Goal: Information Seeking & Learning: Compare options

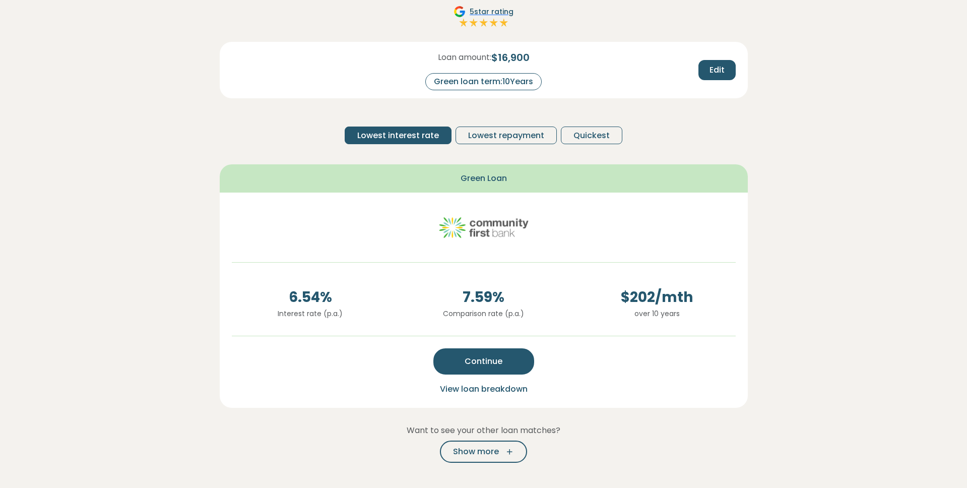
scroll to position [95, 0]
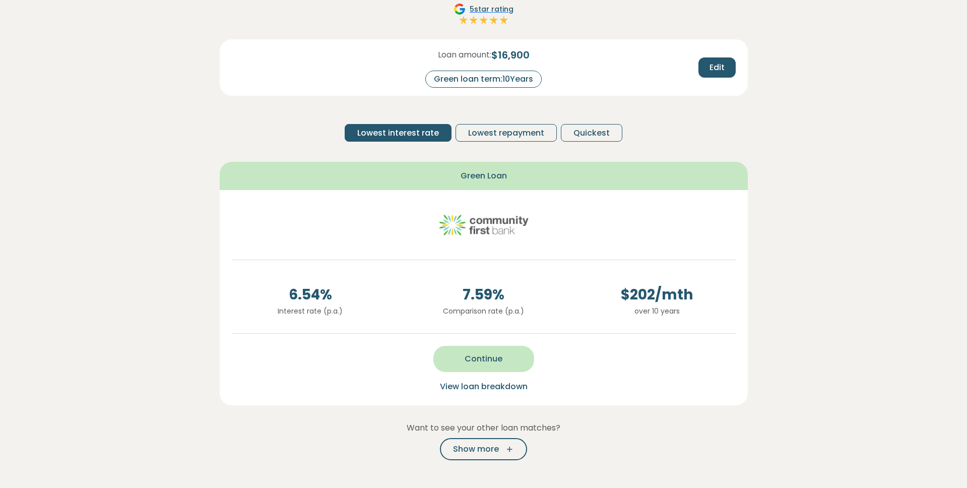
click at [487, 359] on span "Continue" at bounding box center [483, 359] width 38 height 12
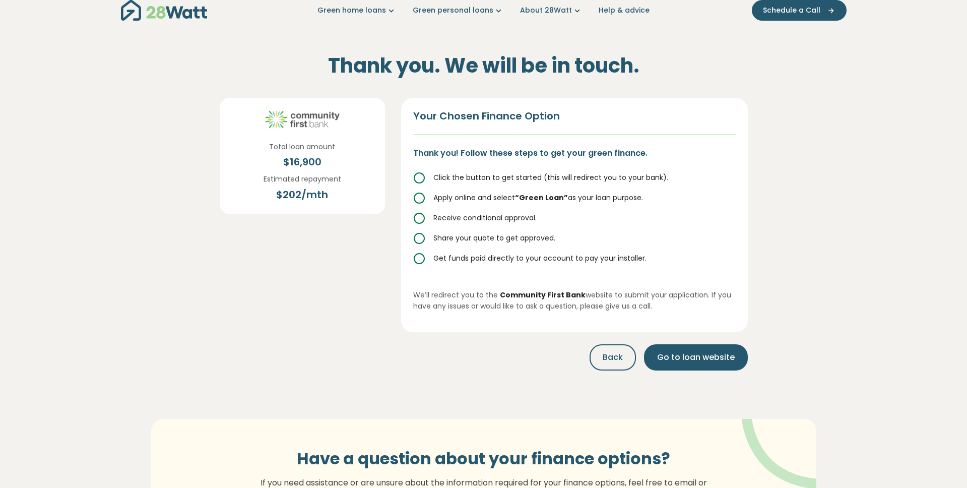
scroll to position [0, 0]
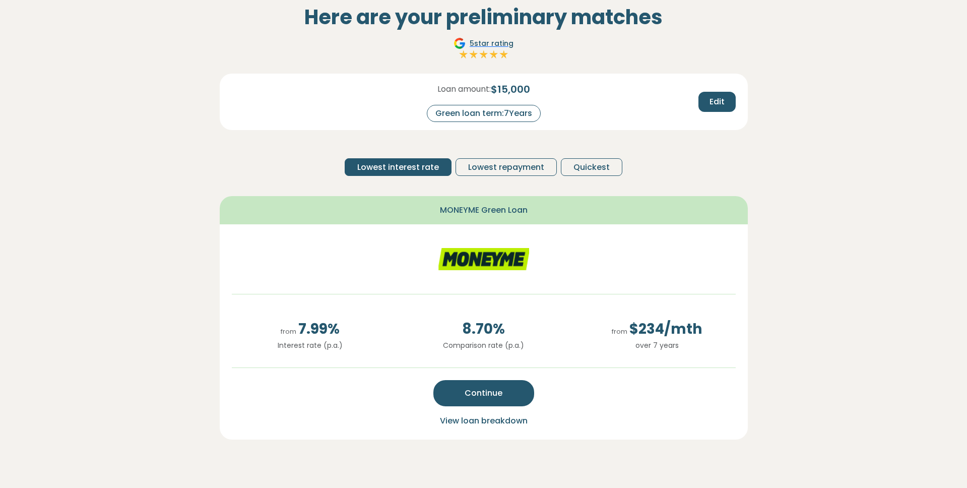
scroll to position [64, 0]
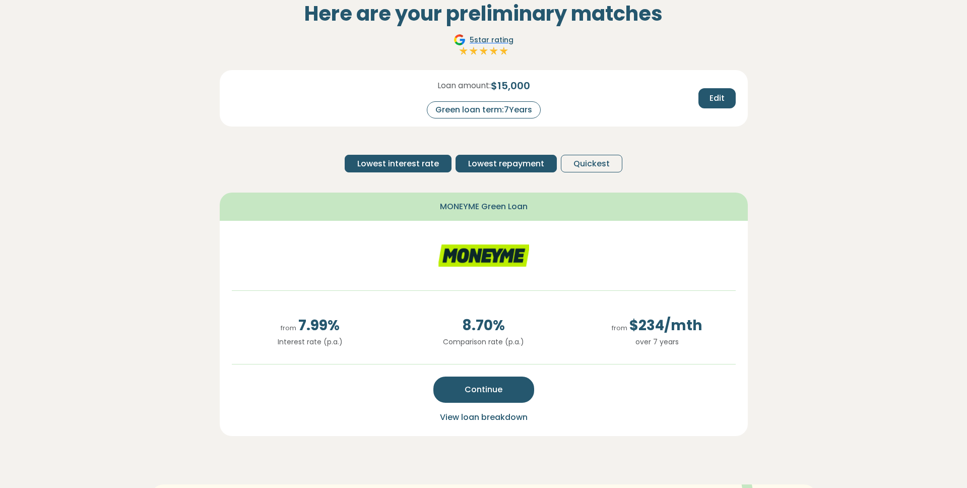
click at [486, 165] on span "Lowest repayment" at bounding box center [506, 164] width 76 height 12
click at [600, 164] on span "Quickest" at bounding box center [591, 164] width 36 height 12
drag, startPoint x: 516, startPoint y: 162, endPoint x: 501, endPoint y: 164, distance: 15.2
click at [516, 162] on span "Lowest repayment" at bounding box center [506, 164] width 76 height 12
click at [436, 162] on span "Lowest interest rate" at bounding box center [398, 164] width 82 height 12
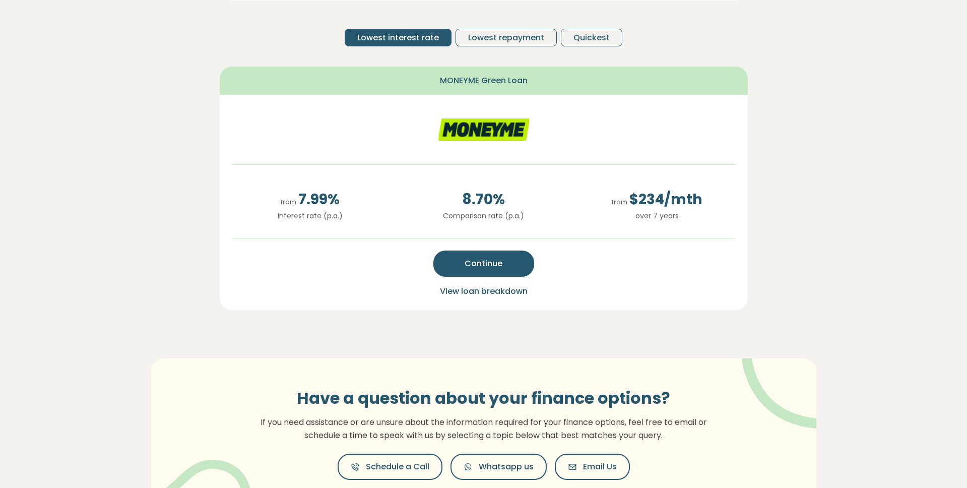
scroll to position [203, 0]
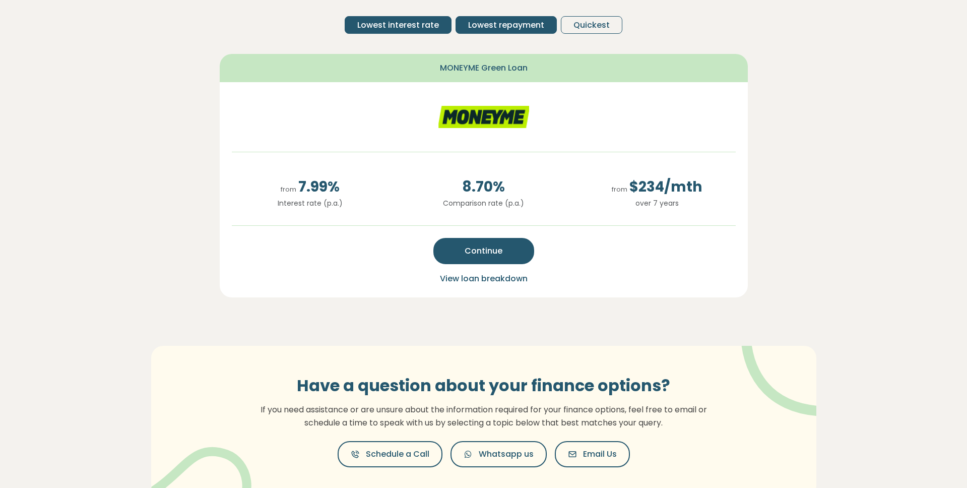
click at [508, 28] on span "Lowest repayment" at bounding box center [506, 25] width 76 height 12
click at [575, 23] on span "Quickest" at bounding box center [591, 25] width 36 height 12
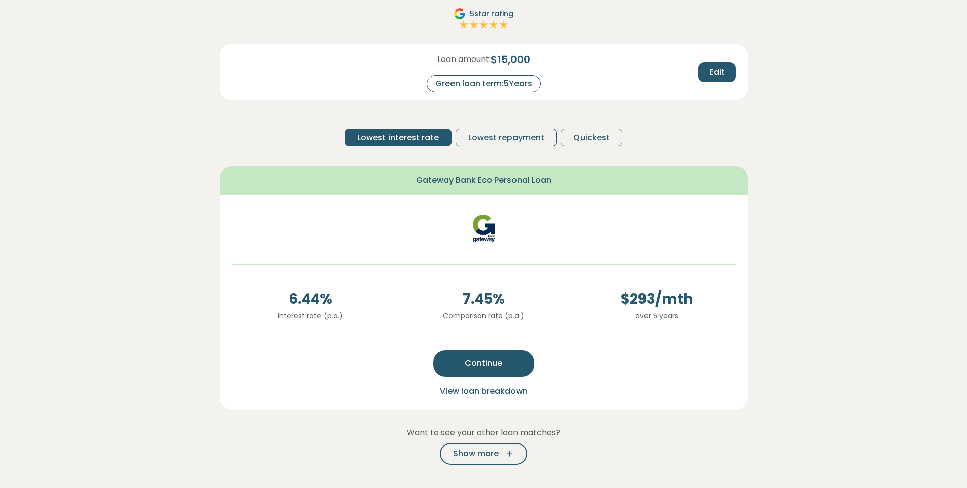
scroll to position [94, 0]
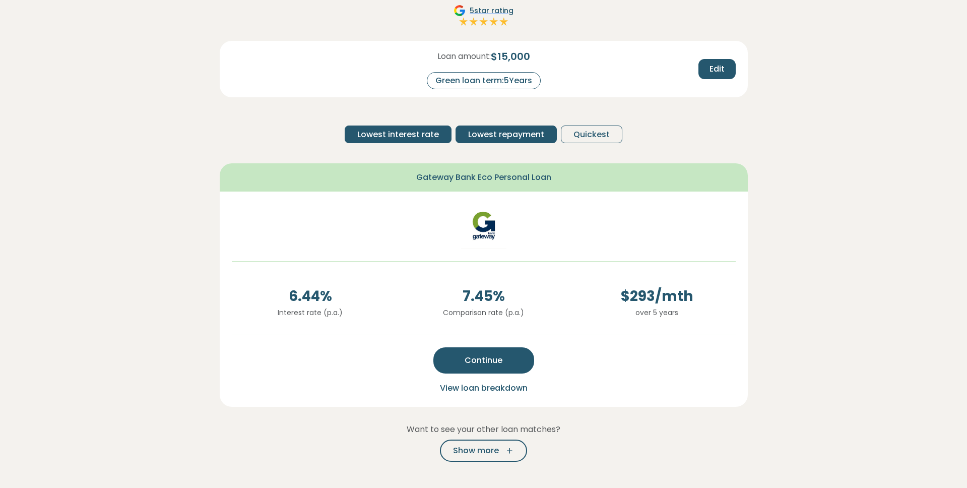
click at [489, 137] on span "Lowest repayment" at bounding box center [506, 134] width 76 height 12
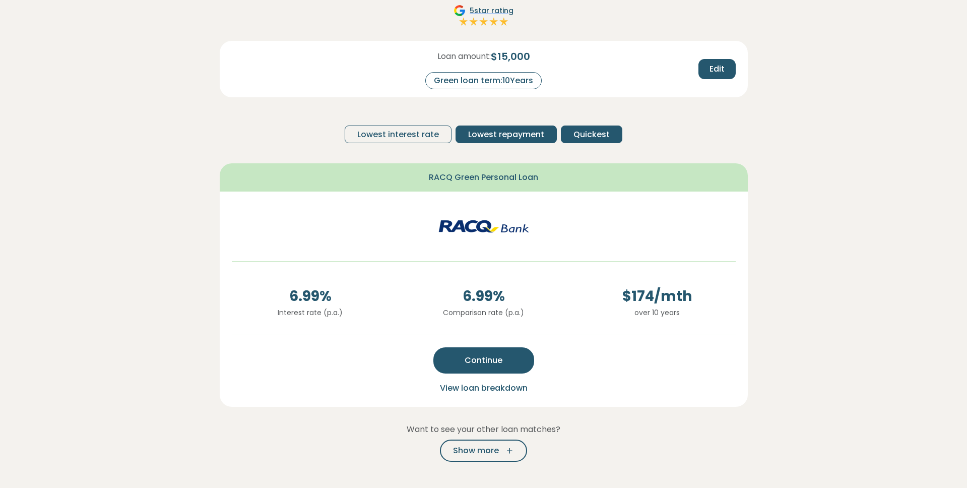
click at [575, 134] on span "Quickest" at bounding box center [591, 134] width 36 height 12
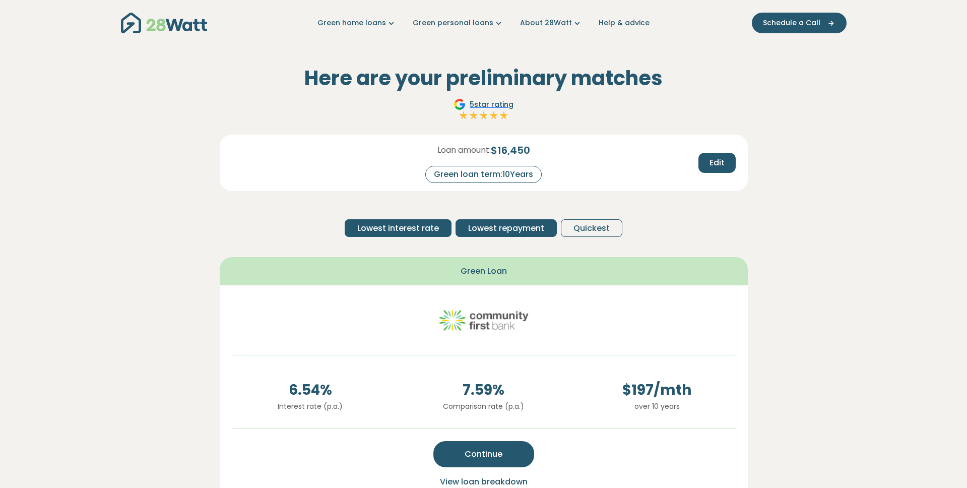
click at [526, 230] on span "Lowest repayment" at bounding box center [506, 228] width 76 height 12
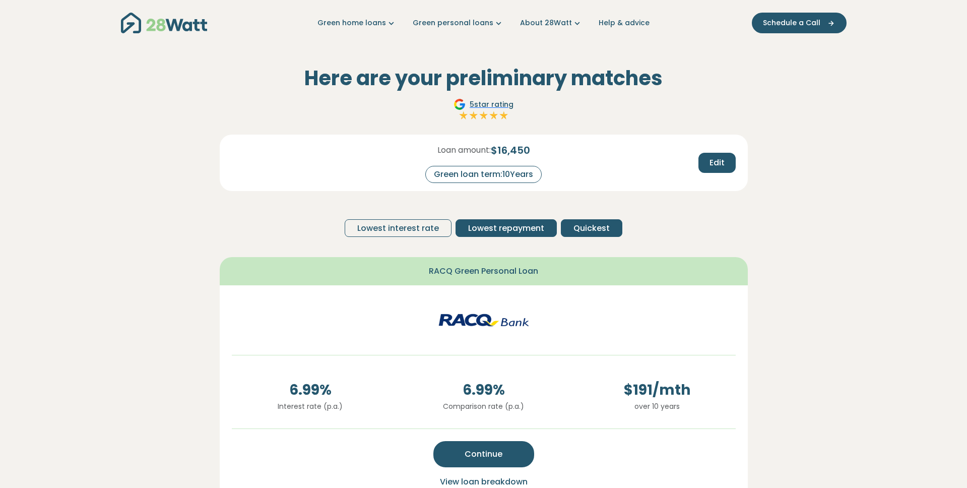
click at [589, 225] on span "Quickest" at bounding box center [591, 228] width 36 height 12
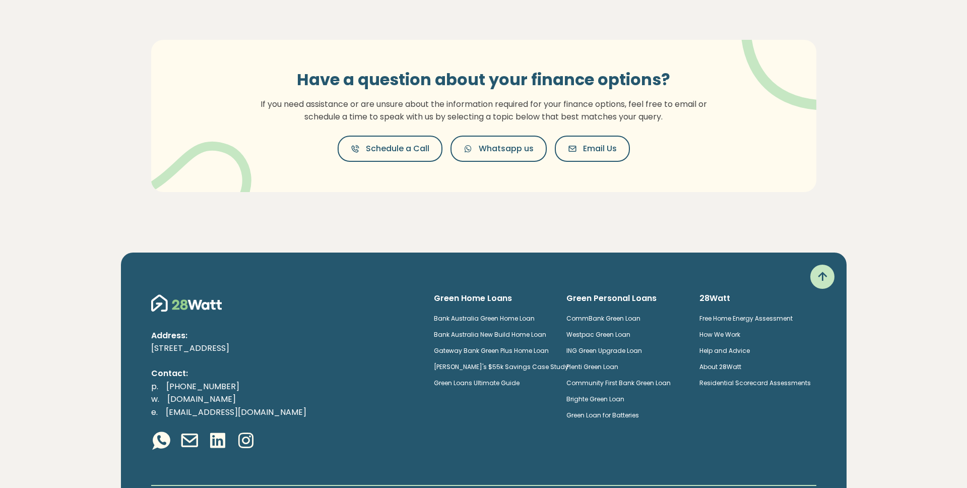
scroll to position [451, 0]
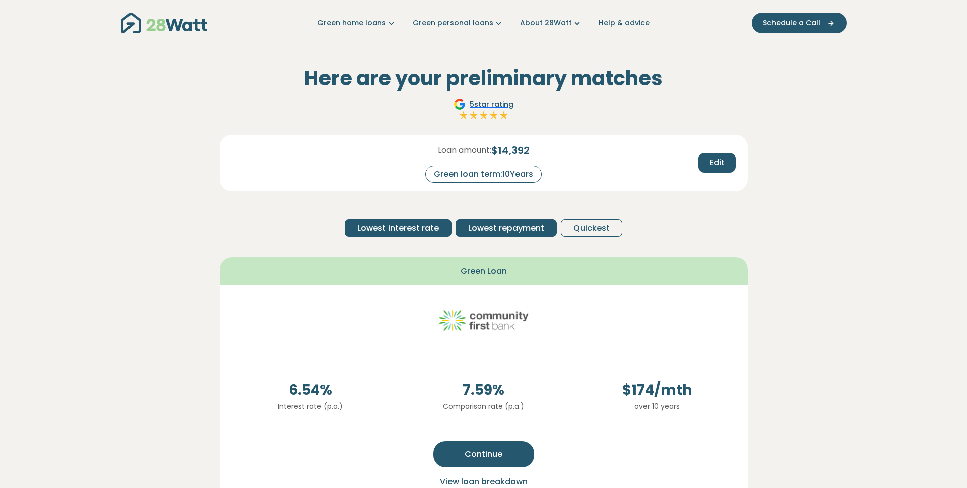
click at [497, 230] on span "Lowest repayment" at bounding box center [506, 228] width 76 height 12
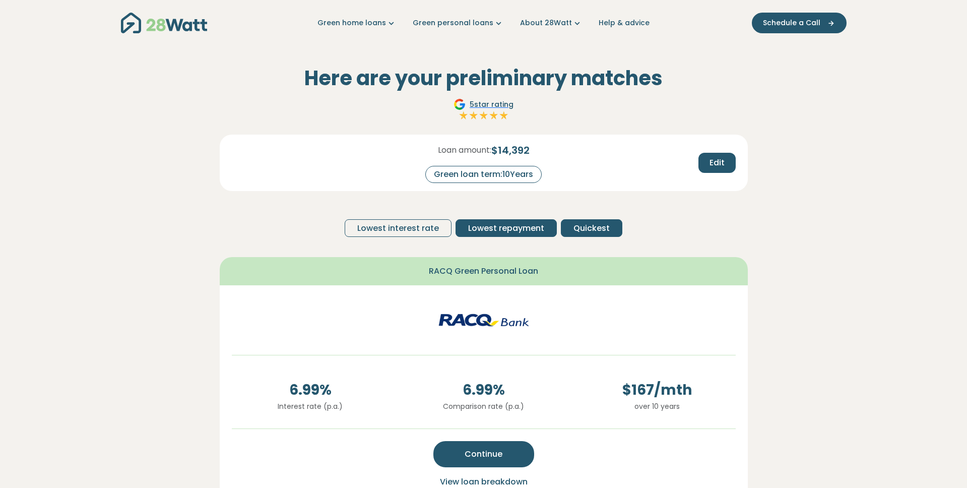
click at [576, 227] on span "Quickest" at bounding box center [591, 228] width 36 height 12
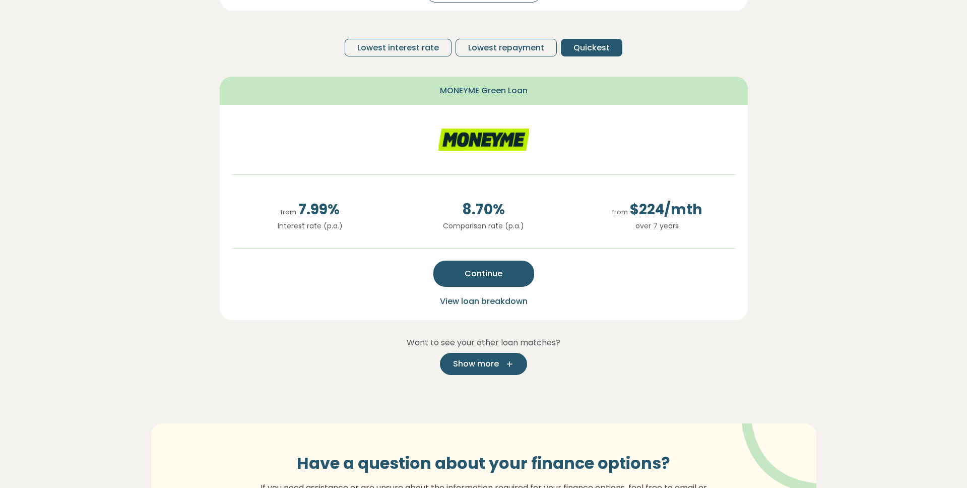
click at [484, 358] on span "Show more" at bounding box center [476, 364] width 46 height 12
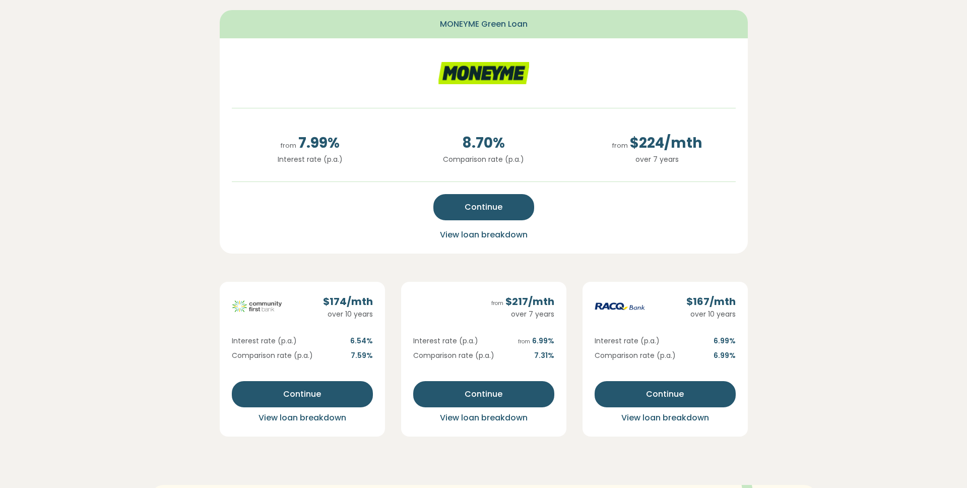
scroll to position [248, 0]
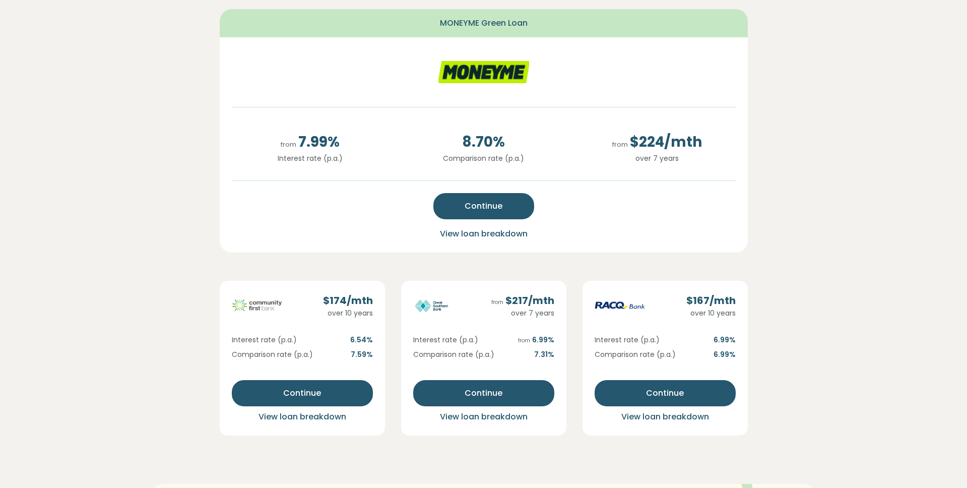
click at [510, 424] on div "from $ 217 /mth over 7 years Interest rate (p.a.) from 6.99 % Comparison rate (…" at bounding box center [483, 358] width 165 height 155
click at [508, 418] on span "View loan breakdown" at bounding box center [484, 417] width 88 height 12
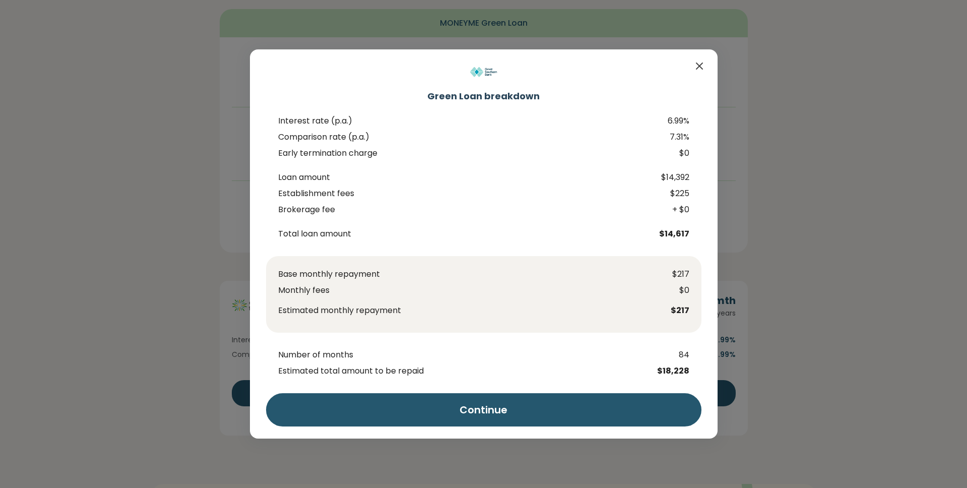
click at [704, 67] on icon "Close" at bounding box center [699, 66] width 12 height 12
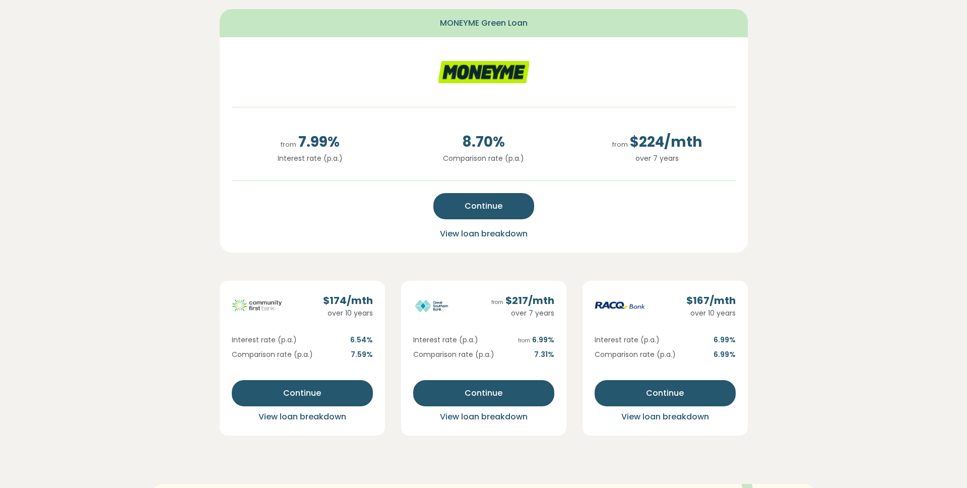
click at [814, 128] on section "Here are your preliminary matches 5 star rating Loan amount: $ 14,392 Green loa…" at bounding box center [483, 236] width 967 height 877
